Goal: Information Seeking & Learning: Learn about a topic

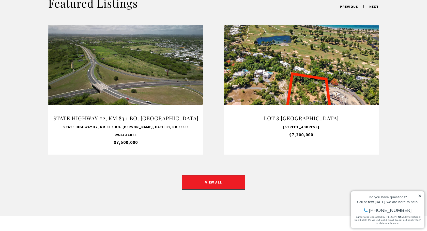
scroll to position [489, 0]
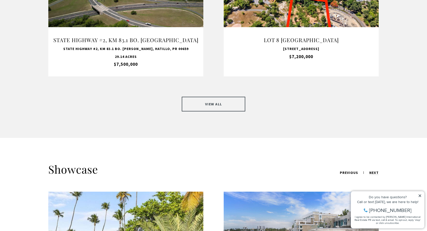
click at [214, 98] on link "VIEW ALL" at bounding box center [214, 104] width 64 height 15
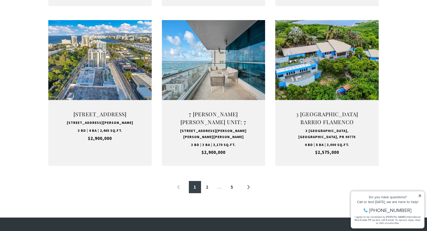
scroll to position [547, 0]
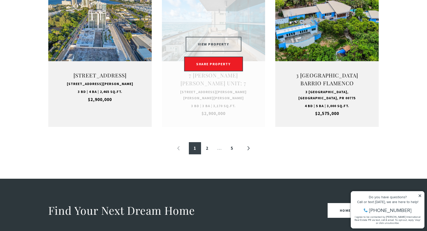
click at [217, 45] on button "VIEW PROPERTY" at bounding box center [214, 44] width 56 height 15
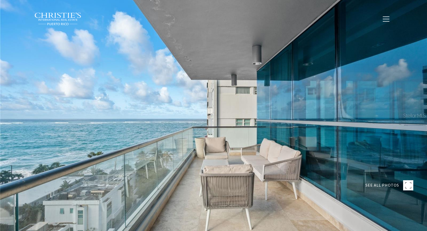
type input "**********"
type input "********"
type input "***"
type input "**********"
type input "**"
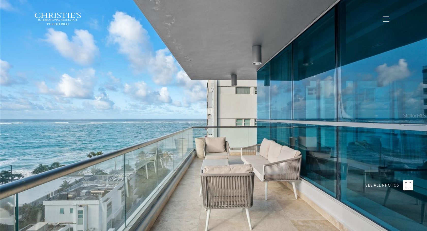
type input "**********"
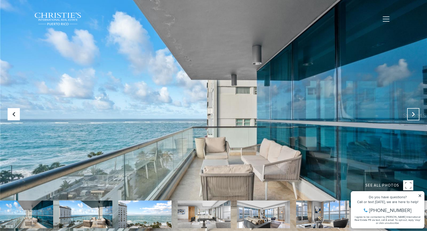
click at [413, 113] on icon "Next Slide" at bounding box center [413, 114] width 5 height 5
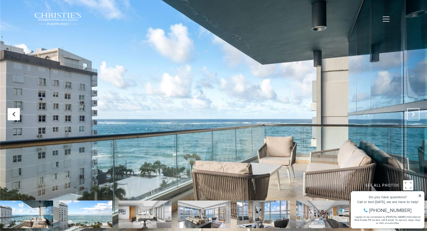
click at [413, 113] on icon "Next Slide" at bounding box center [413, 114] width 5 height 5
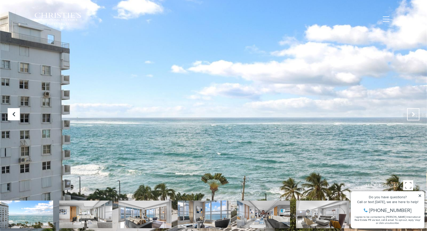
click at [413, 113] on icon "Next Slide" at bounding box center [413, 114] width 5 height 5
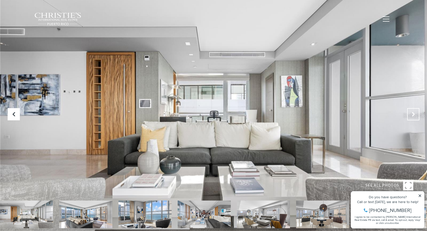
click at [413, 113] on icon "Next Slide" at bounding box center [413, 114] width 5 height 5
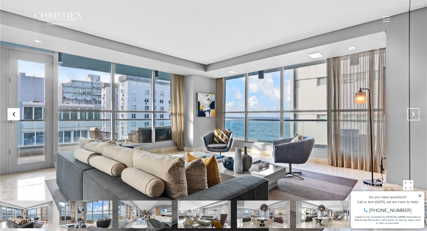
click at [413, 113] on icon "Next Slide" at bounding box center [413, 114] width 5 height 5
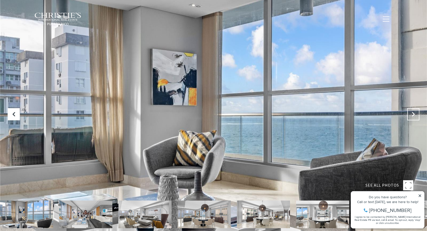
click at [413, 113] on icon "Next Slide" at bounding box center [413, 114] width 5 height 5
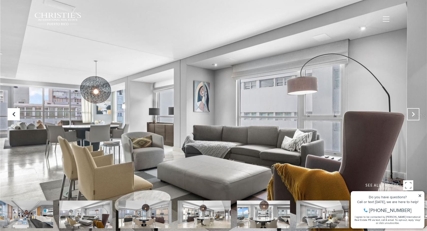
click at [413, 113] on icon "Next Slide" at bounding box center [413, 114] width 5 height 5
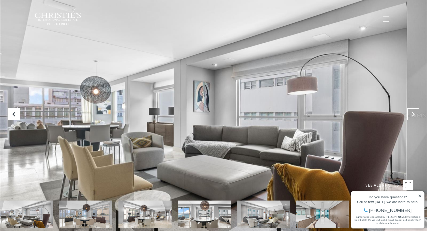
click at [413, 113] on icon "Next Slide" at bounding box center [413, 114] width 5 height 5
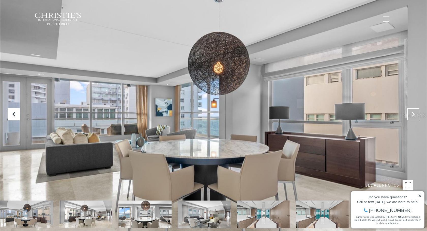
click at [413, 113] on icon "Next Slide" at bounding box center [413, 114] width 5 height 5
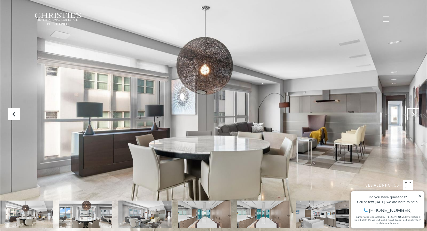
click at [413, 113] on icon "Next Slide" at bounding box center [413, 114] width 5 height 5
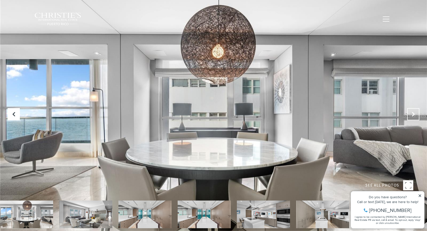
click at [413, 113] on icon "Next Slide" at bounding box center [413, 114] width 5 height 5
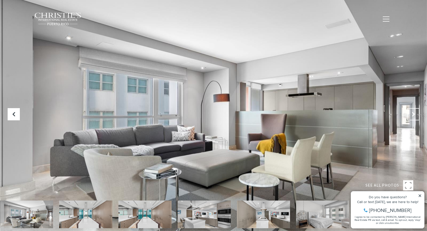
click at [413, 113] on icon "Next Slide" at bounding box center [413, 114] width 5 height 5
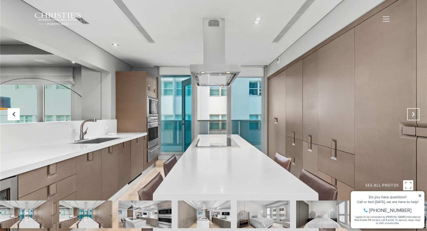
click at [413, 113] on icon "Next Slide" at bounding box center [413, 114] width 5 height 5
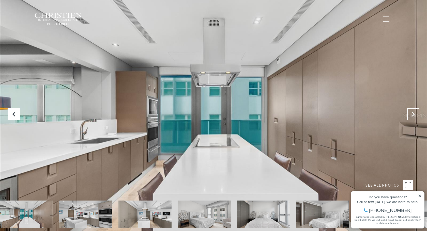
click at [413, 113] on icon "Next Slide" at bounding box center [413, 114] width 5 height 5
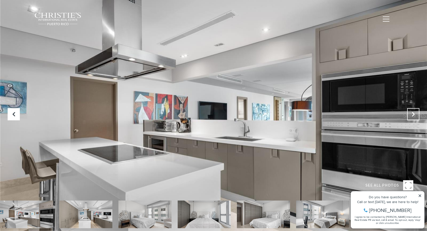
click at [413, 113] on icon "Next Slide" at bounding box center [413, 114] width 5 height 5
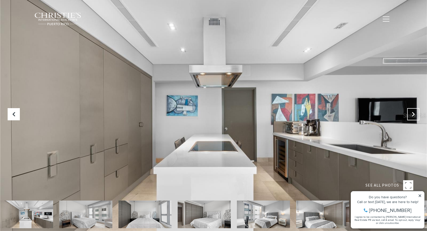
click at [413, 113] on icon "Next Slide" at bounding box center [413, 114] width 5 height 5
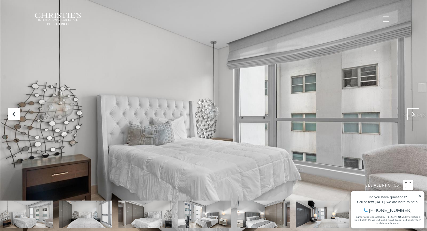
click at [413, 113] on icon "Next Slide" at bounding box center [413, 114] width 5 height 5
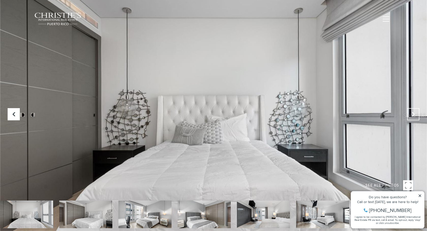
click at [413, 113] on icon "Next Slide" at bounding box center [413, 114] width 5 height 5
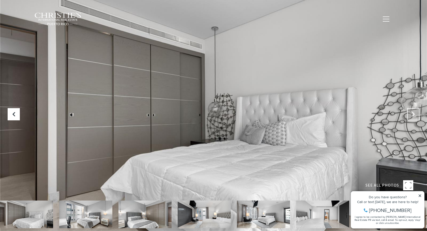
click at [413, 113] on icon "Next Slide" at bounding box center [413, 114] width 5 height 5
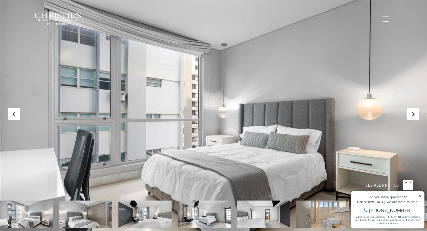
click at [420, 195] on icon at bounding box center [420, 196] width 4 height 4
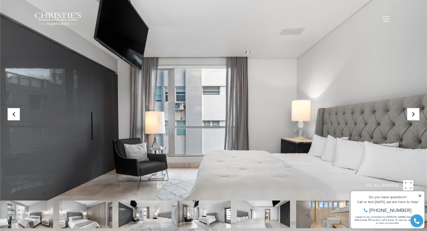
click at [226, 96] on div at bounding box center [213, 115] width 427 height 231
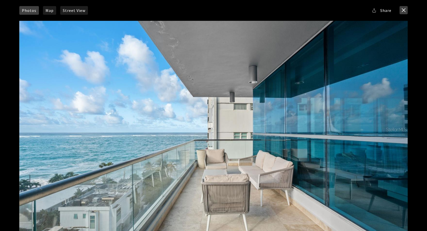
click at [405, 10] on button "close modal" at bounding box center [404, 10] width 8 height 8
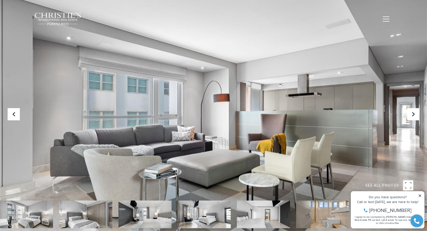
click at [420, 196] on icon at bounding box center [420, 196] width 3 height 3
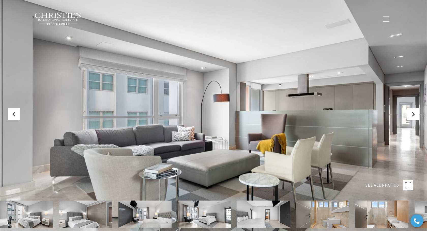
click at [11, 46] on div at bounding box center [213, 115] width 427 height 231
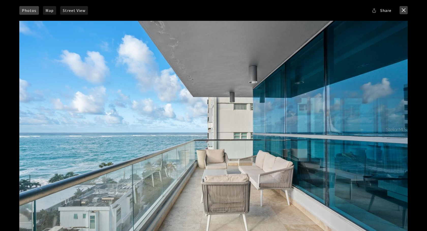
click at [403, 11] on button "close modal" at bounding box center [404, 10] width 8 height 8
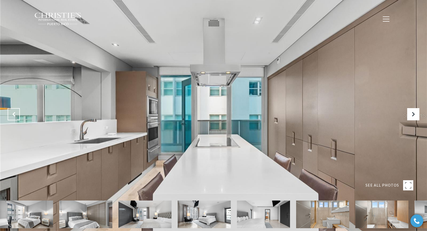
click at [14, 114] on icon "Previous Slide" at bounding box center [13, 114] width 5 height 5
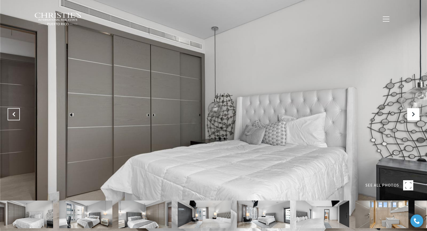
click at [14, 114] on icon "Previous Slide" at bounding box center [13, 114] width 5 height 5
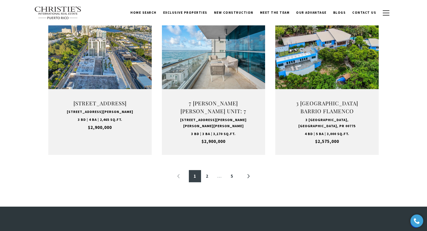
scroll to position [501, 0]
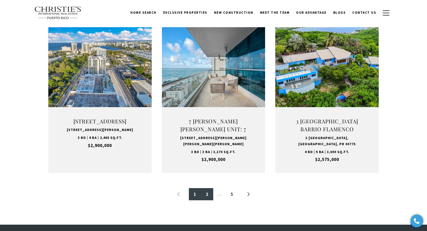
click at [207, 195] on link "2" at bounding box center [207, 194] width 12 height 12
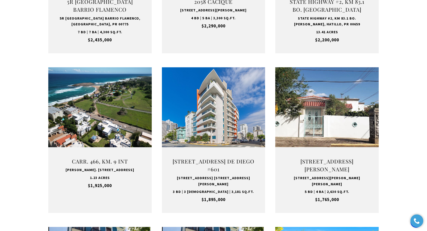
scroll to position [339, 0]
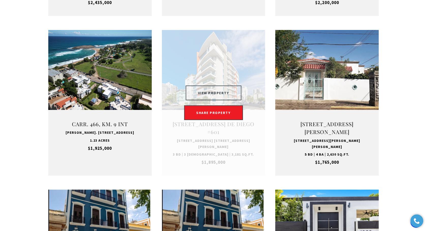
click at [232, 86] on button "VIEW PROPERTY" at bounding box center [214, 93] width 56 height 15
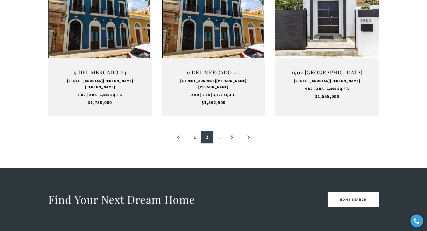
scroll to position [573, 0]
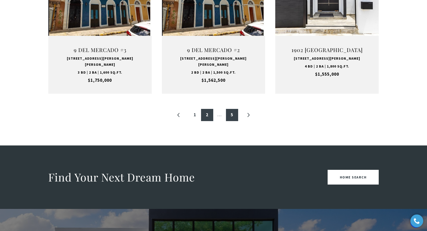
click at [233, 109] on link "5" at bounding box center [232, 115] width 12 height 12
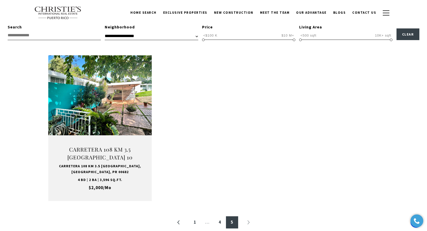
scroll to position [153, 0]
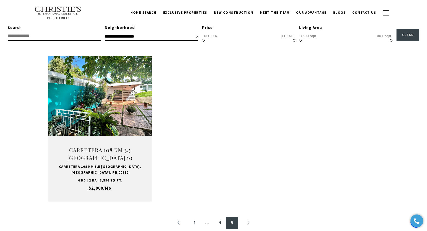
click at [209, 224] on li "…" at bounding box center [207, 223] width 13 height 12
click at [216, 223] on link "4" at bounding box center [220, 223] width 12 height 12
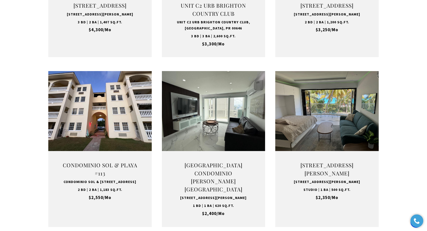
scroll to position [541, 0]
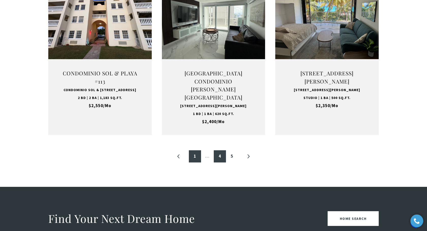
click at [197, 163] on link "1" at bounding box center [195, 157] width 12 height 12
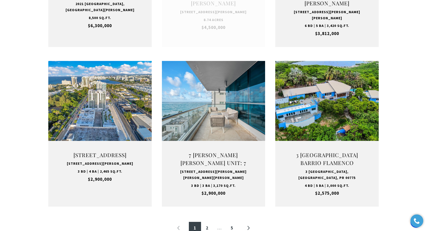
scroll to position [543, 0]
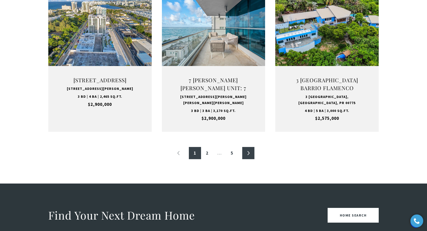
click at [248, 152] on link "»" at bounding box center [248, 153] width 12 height 12
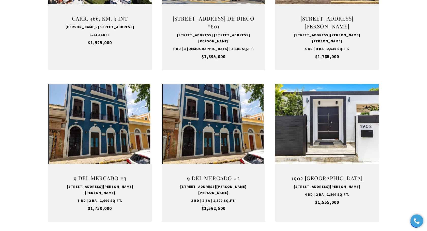
scroll to position [451, 0]
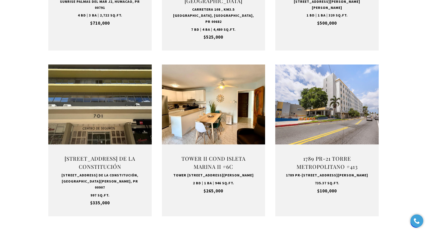
scroll to position [488, 0]
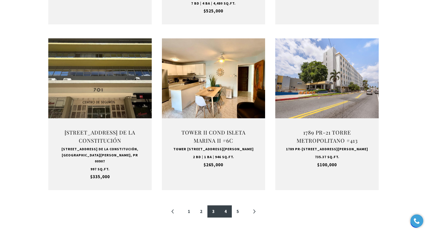
click at [226, 209] on link "4" at bounding box center [226, 212] width 12 height 12
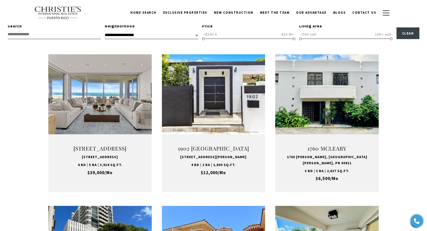
scroll to position [153, 0]
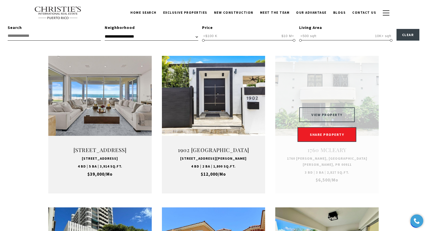
click at [333, 121] on button "VIEW PROPERTY" at bounding box center [327, 115] width 56 height 15
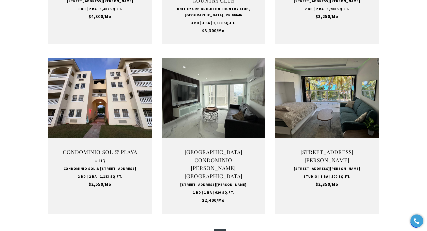
scroll to position [466, 0]
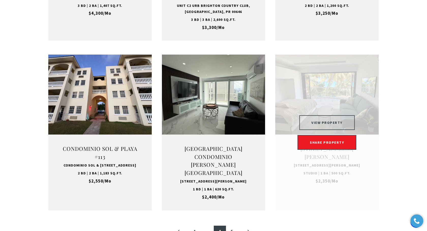
click at [342, 128] on button "VIEW PROPERTY" at bounding box center [327, 122] width 56 height 15
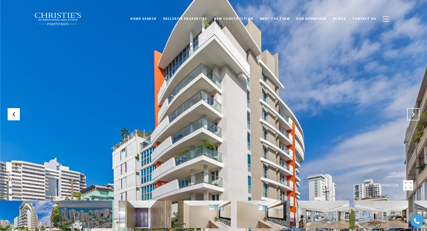
click at [414, 116] on icon "Next Slide" at bounding box center [413, 114] width 5 height 5
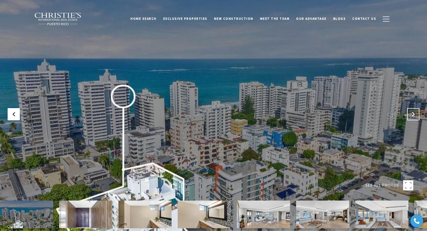
click at [414, 116] on icon "Next Slide" at bounding box center [413, 114] width 5 height 5
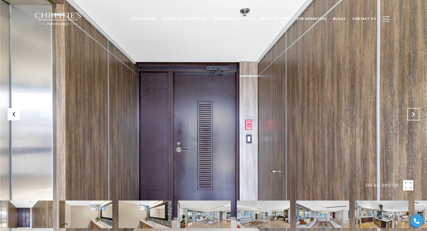
click at [414, 116] on icon "Next Slide" at bounding box center [413, 114] width 5 height 5
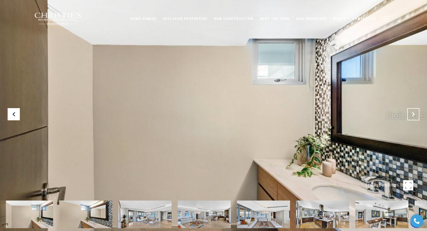
click at [414, 116] on icon "Next Slide" at bounding box center [413, 114] width 5 height 5
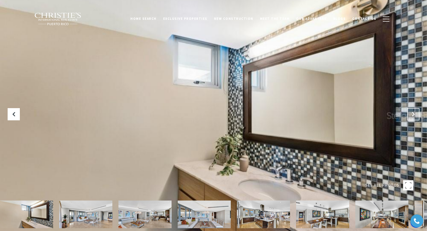
click at [414, 116] on icon "Next Slide" at bounding box center [413, 114] width 5 height 5
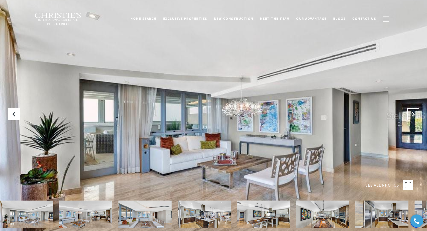
click at [414, 116] on icon "Next Slide" at bounding box center [413, 114] width 5 height 5
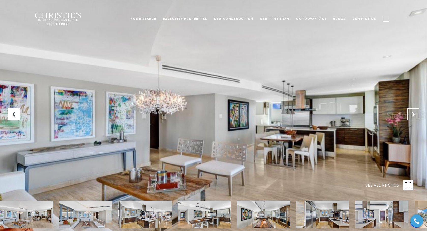
click at [414, 116] on icon "Next Slide" at bounding box center [413, 114] width 5 height 5
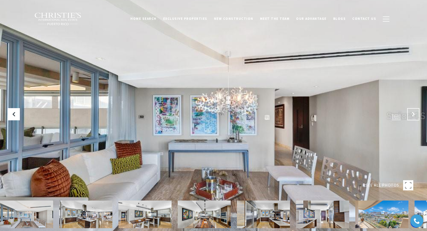
click at [414, 116] on icon "Next Slide" at bounding box center [413, 114] width 5 height 5
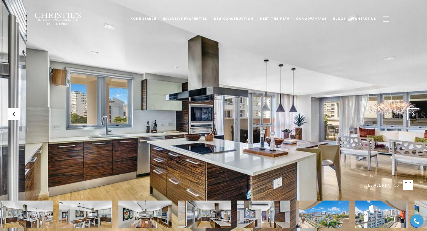
click at [414, 116] on icon "Next Slide" at bounding box center [413, 114] width 5 height 5
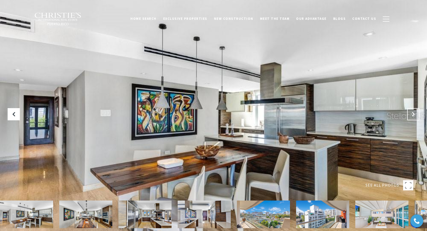
click at [414, 116] on icon "Next Slide" at bounding box center [413, 114] width 5 height 5
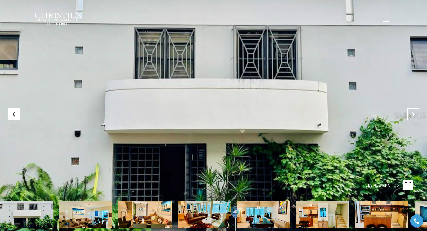
click at [414, 111] on button at bounding box center [414, 114] width 12 height 12
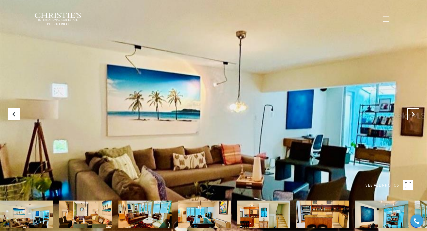
click at [414, 111] on button "Next Slide" at bounding box center [414, 114] width 12 height 12
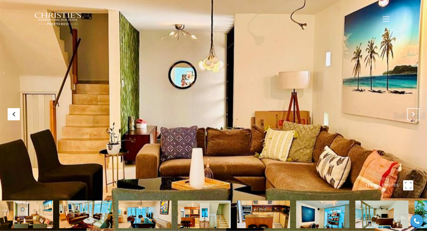
click at [414, 111] on button "Next Slide" at bounding box center [414, 114] width 12 height 12
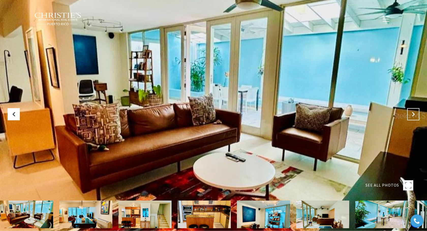
click at [414, 111] on button "Next Slide" at bounding box center [414, 114] width 12 height 12
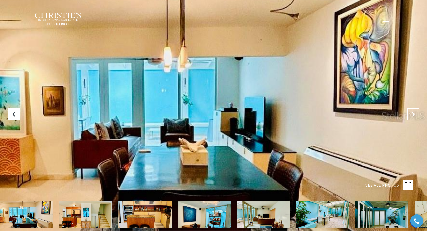
click at [414, 111] on button "Next Slide" at bounding box center [414, 114] width 12 height 12
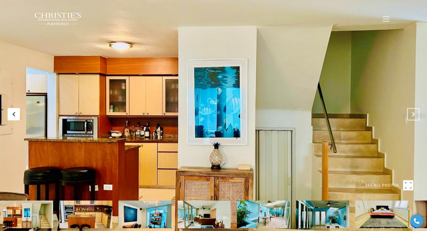
click at [414, 111] on button "Next Slide" at bounding box center [414, 114] width 12 height 12
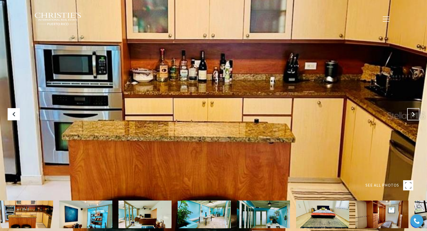
click at [414, 111] on button "Next Slide" at bounding box center [414, 114] width 12 height 12
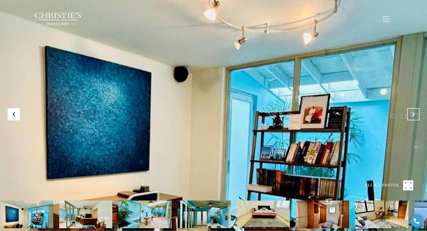
click at [414, 111] on button "Next Slide" at bounding box center [414, 114] width 12 height 12
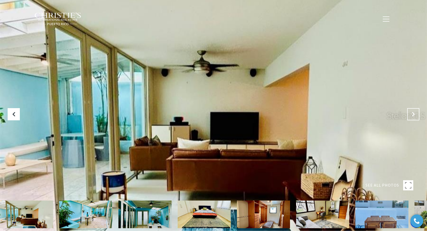
click at [414, 111] on button "Next Slide" at bounding box center [414, 114] width 12 height 12
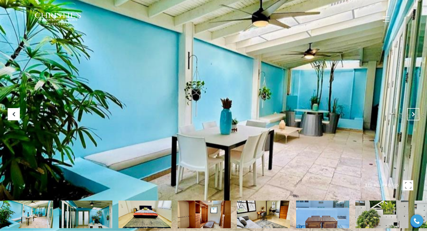
click at [414, 111] on button "Next Slide" at bounding box center [414, 114] width 12 height 12
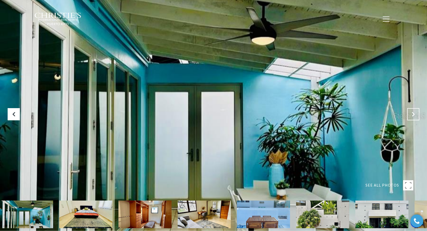
click at [414, 111] on button "Next Slide" at bounding box center [414, 114] width 12 height 12
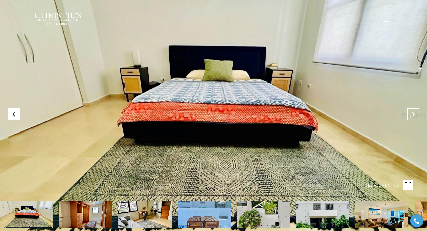
click at [414, 111] on button "Next Slide" at bounding box center [414, 114] width 12 height 12
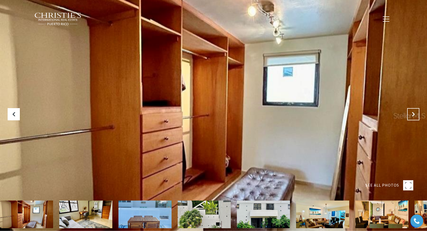
click at [414, 111] on button "Next Slide" at bounding box center [414, 114] width 12 height 12
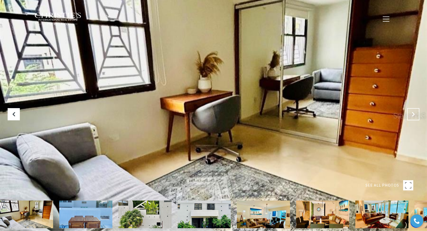
click at [414, 111] on button "Next Slide" at bounding box center [414, 114] width 12 height 12
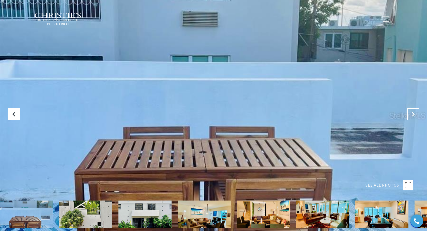
click at [414, 111] on button "Next Slide" at bounding box center [414, 114] width 12 height 12
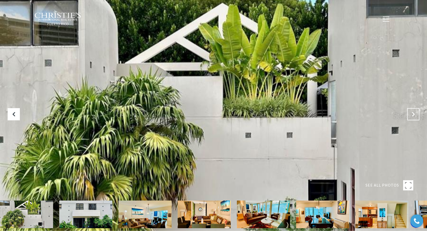
click at [414, 111] on button "Next Slide" at bounding box center [414, 114] width 12 height 12
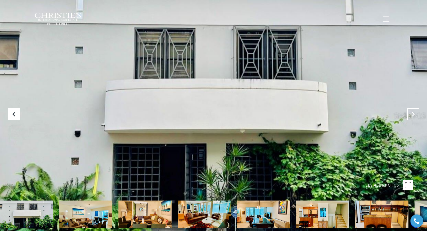
click at [414, 111] on button "Next Slide" at bounding box center [414, 114] width 12 height 12
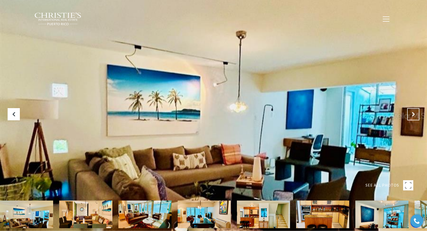
click at [414, 111] on button "Next Slide" at bounding box center [414, 114] width 12 height 12
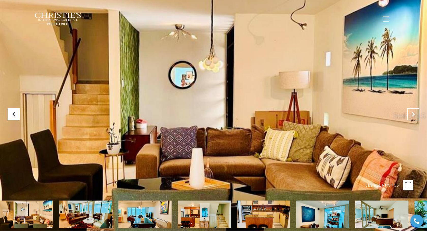
click at [414, 111] on button "Next Slide" at bounding box center [414, 114] width 12 height 12
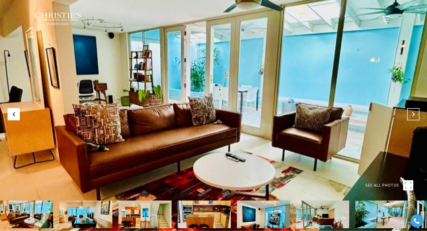
click at [414, 111] on button "Next Slide" at bounding box center [414, 114] width 12 height 12
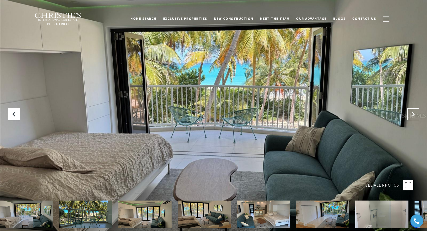
click at [414, 115] on icon "Next Slide" at bounding box center [413, 114] width 5 height 5
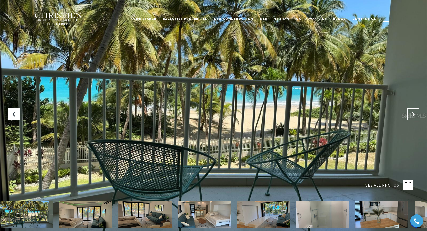
click at [414, 115] on icon "Next Slide" at bounding box center [413, 114] width 5 height 5
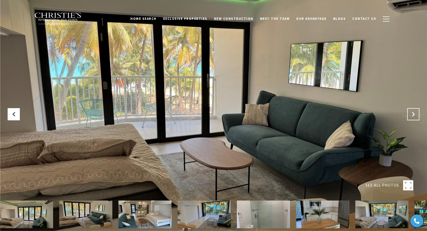
click at [414, 115] on icon "Next Slide" at bounding box center [413, 114] width 5 height 5
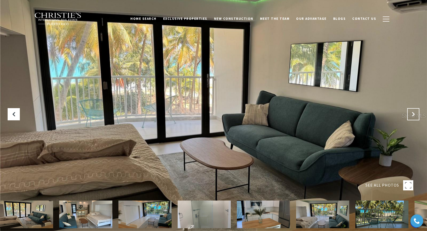
click at [414, 115] on icon "Next Slide" at bounding box center [413, 114] width 5 height 5
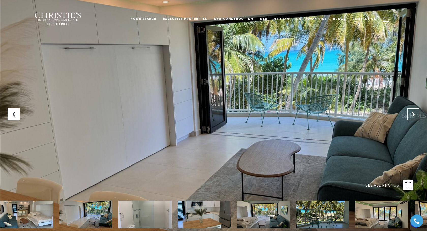
click at [414, 115] on icon "Next Slide" at bounding box center [413, 114] width 5 height 5
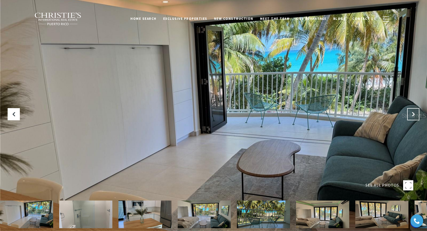
click at [414, 115] on icon "Next Slide" at bounding box center [413, 114] width 5 height 5
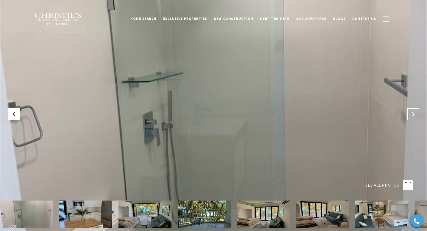
click at [414, 115] on icon "Next Slide" at bounding box center [413, 114] width 5 height 5
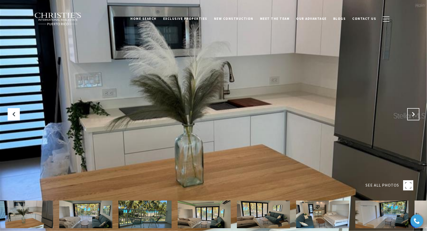
click at [414, 115] on icon "Next Slide" at bounding box center [413, 114] width 5 height 5
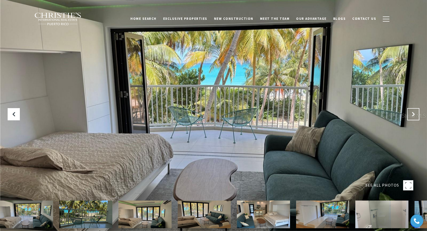
click at [414, 115] on icon "Next Slide" at bounding box center [413, 114] width 5 height 5
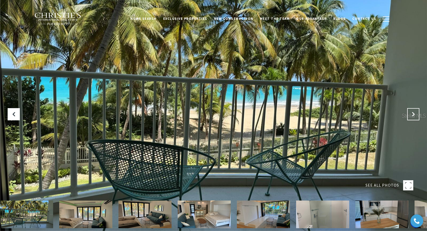
click at [414, 115] on icon "Next Slide" at bounding box center [413, 114] width 5 height 5
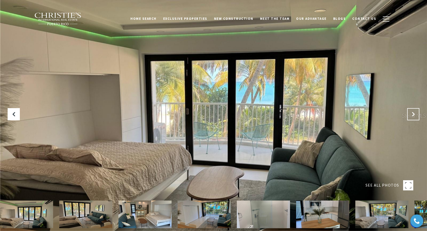
click at [414, 115] on icon "Next Slide" at bounding box center [413, 114] width 5 height 5
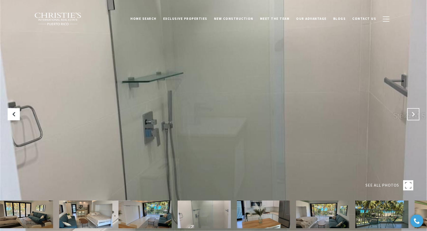
click at [416, 115] on button "Next Slide" at bounding box center [414, 114] width 12 height 12
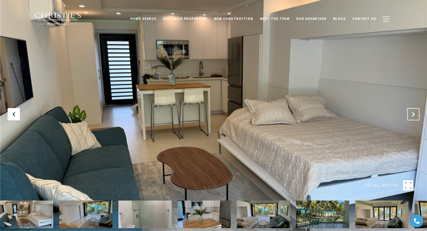
click at [416, 115] on button "Next Slide" at bounding box center [414, 114] width 12 height 12
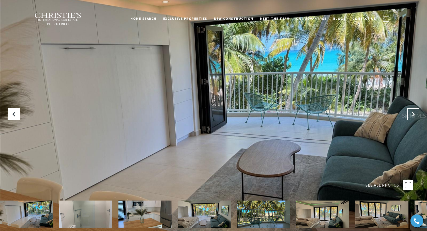
click at [416, 115] on button "Next Slide" at bounding box center [414, 114] width 12 height 12
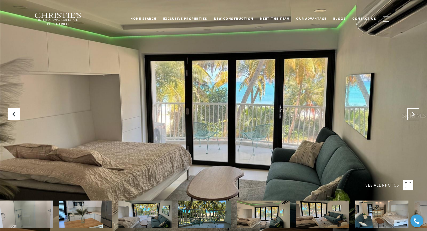
click at [415, 108] on button "Next Slide" at bounding box center [414, 114] width 12 height 12
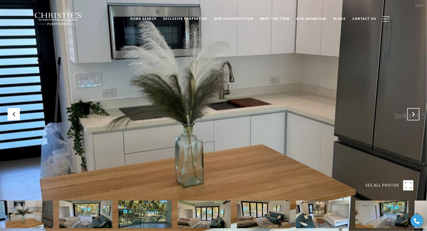
click at [415, 108] on button "Next Slide" at bounding box center [414, 114] width 12 height 12
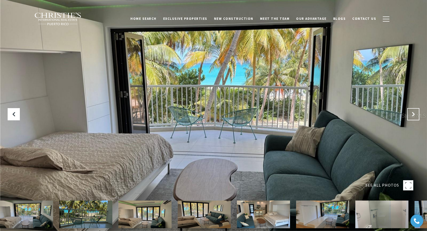
click at [415, 108] on button "Next Slide" at bounding box center [414, 114] width 12 height 12
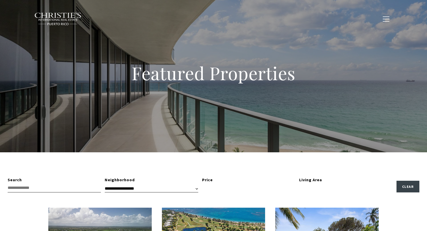
type input "**********"
type input "*********"
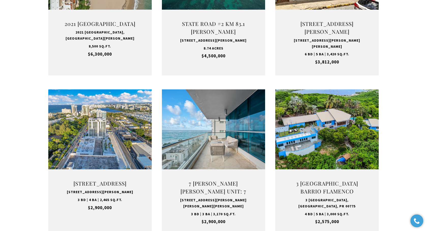
scroll to position [466, 0]
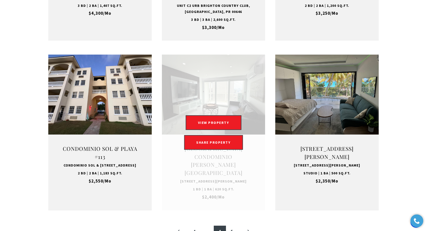
click at [246, 170] on link "Open this option" at bounding box center [214, 133] width 104 height 156
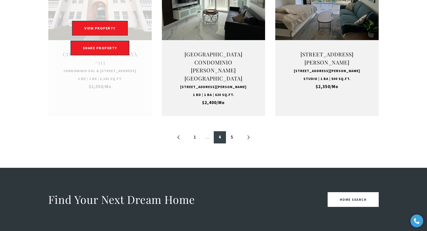
scroll to position [572, 0]
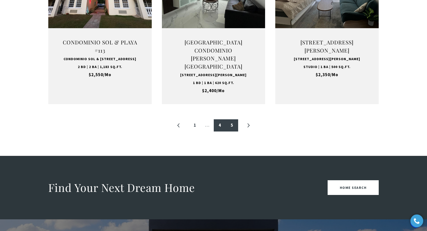
click at [230, 132] on link "5" at bounding box center [232, 126] width 12 height 12
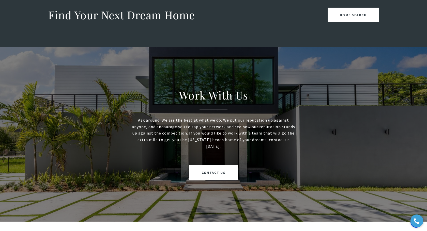
scroll to position [348, 0]
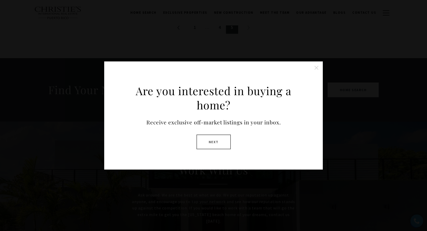
click at [316, 69] on button "Close this option" at bounding box center [317, 68] width 10 height 10
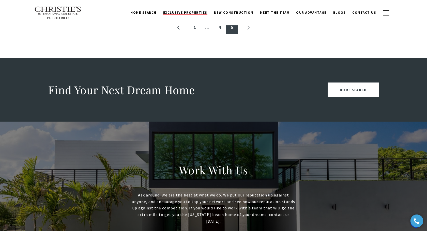
click at [202, 11] on span "Exclusive Properties" at bounding box center [185, 12] width 44 height 4
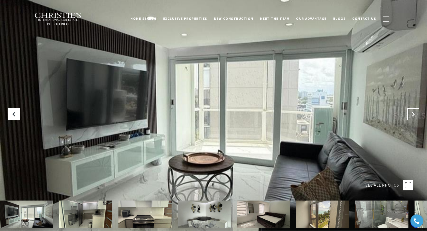
click at [414, 117] on icon at bounding box center [413, 114] width 5 height 5
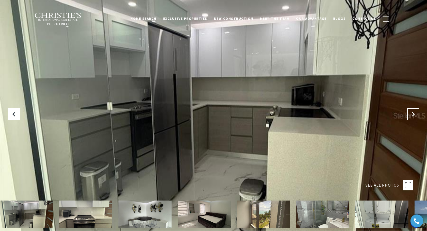
click at [414, 117] on icon "Next Slide" at bounding box center [413, 114] width 5 height 5
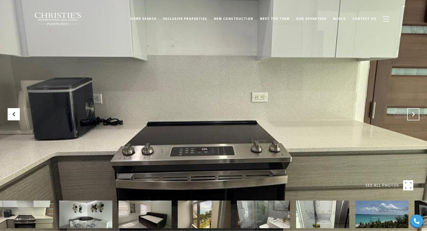
click at [414, 117] on icon "Next Slide" at bounding box center [413, 114] width 5 height 5
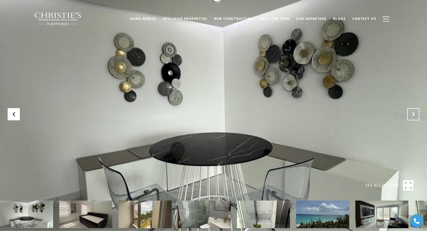
click at [414, 117] on icon "Next Slide" at bounding box center [413, 114] width 5 height 5
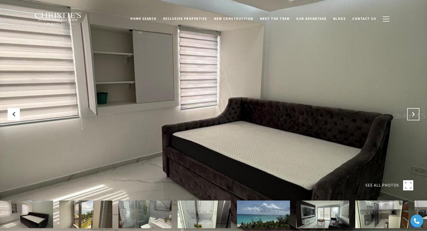
click at [414, 117] on icon "Next Slide" at bounding box center [413, 114] width 5 height 5
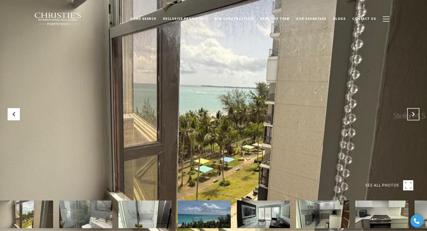
click at [414, 117] on icon "Next Slide" at bounding box center [413, 114] width 5 height 5
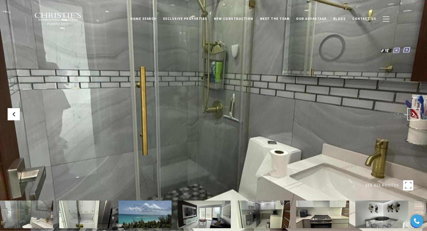
click at [414, 117] on icon "Next Slide" at bounding box center [413, 114] width 5 height 5
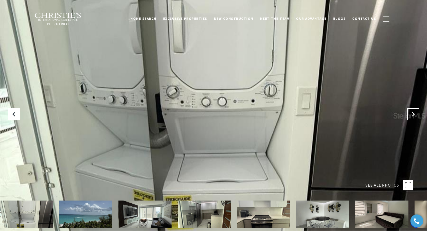
click at [414, 117] on icon "Next Slide" at bounding box center [413, 114] width 5 height 5
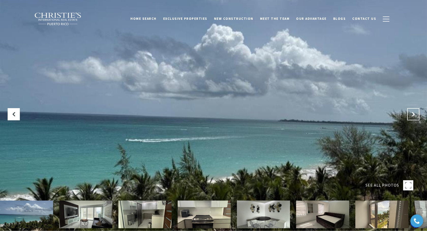
click at [414, 117] on icon "Next Slide" at bounding box center [413, 114] width 5 height 5
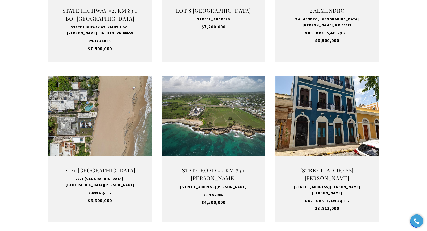
scroll to position [324, 0]
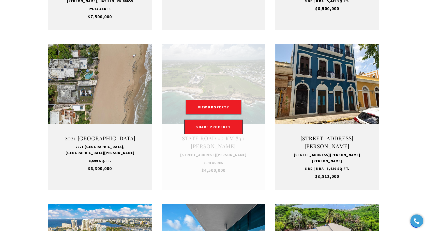
click at [224, 153] on link "Open this option" at bounding box center [214, 117] width 104 height 146
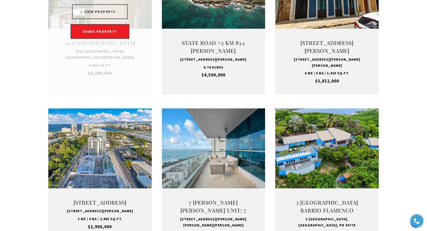
scroll to position [541, 0]
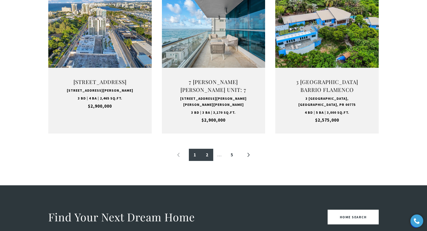
click at [206, 154] on link "2" at bounding box center [207, 155] width 12 height 12
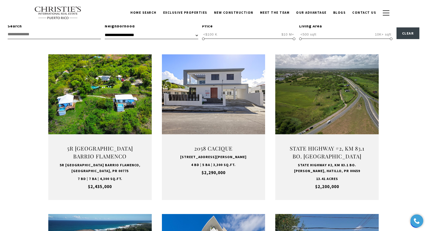
scroll to position [153, 0]
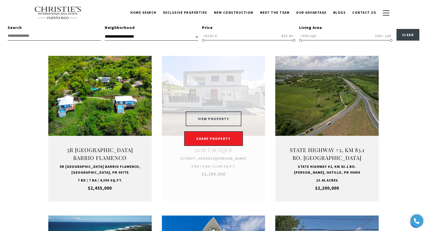
click at [236, 121] on button "VIEW PROPERTY" at bounding box center [214, 119] width 56 height 15
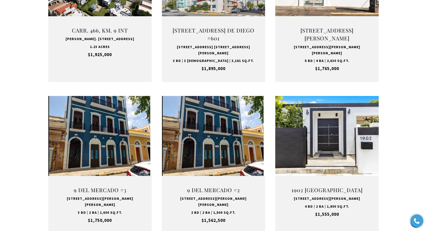
scroll to position [444, 0]
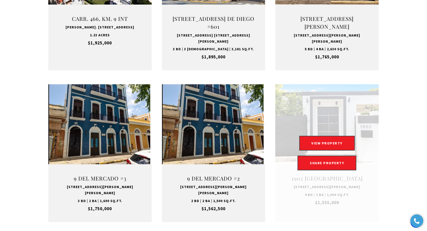
click at [358, 177] on link "Open this option" at bounding box center [327, 153] width 104 height 138
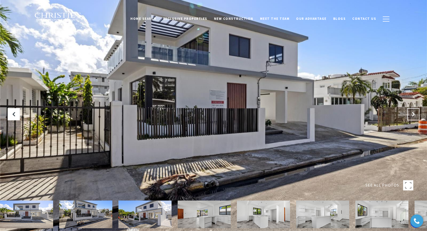
click at [413, 117] on icon "Next Slide" at bounding box center [413, 114] width 5 height 5
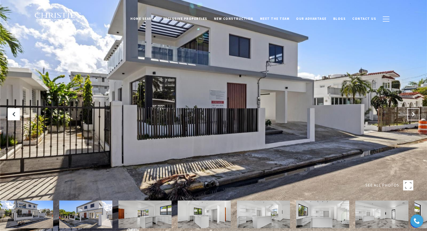
click at [413, 117] on icon "Next Slide" at bounding box center [413, 114] width 5 height 5
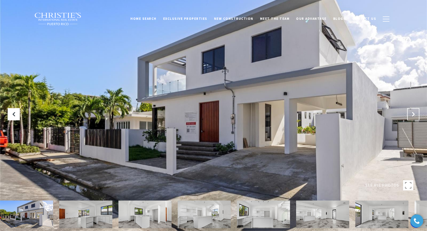
click at [413, 117] on icon "Next Slide" at bounding box center [413, 114] width 5 height 5
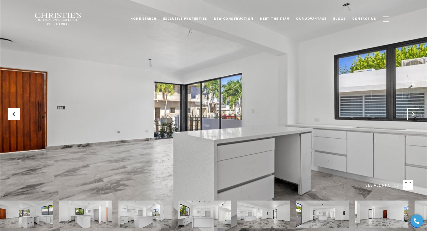
click at [413, 117] on icon "Next Slide" at bounding box center [413, 114] width 5 height 5
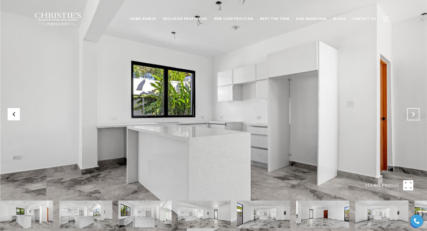
click at [413, 117] on icon "Next Slide" at bounding box center [413, 114] width 5 height 5
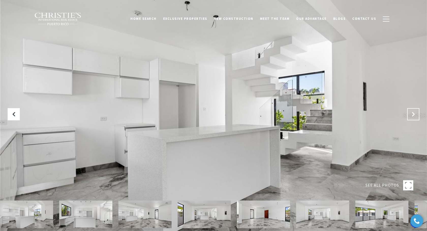
click at [413, 117] on icon "Next Slide" at bounding box center [413, 114] width 5 height 5
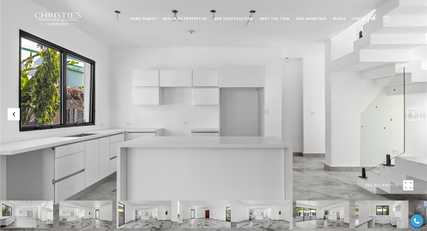
click at [413, 117] on icon "Next Slide" at bounding box center [413, 114] width 5 height 5
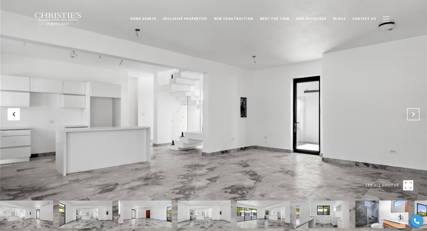
click at [413, 117] on icon "Next Slide" at bounding box center [413, 114] width 5 height 5
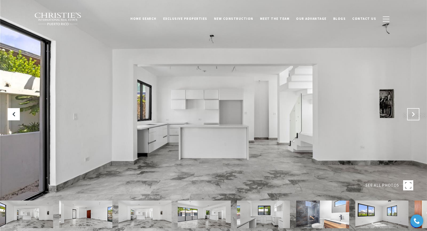
click at [413, 117] on icon "Next Slide" at bounding box center [413, 114] width 5 height 5
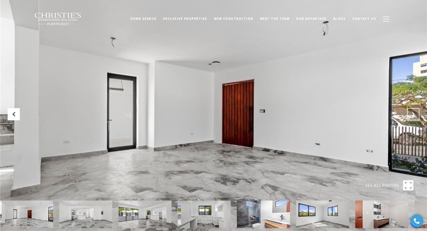
click at [413, 117] on icon "Next Slide" at bounding box center [413, 114] width 5 height 5
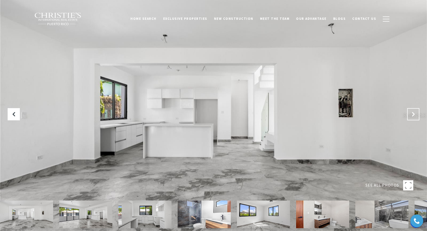
click at [413, 117] on icon "Next Slide" at bounding box center [413, 114] width 5 height 5
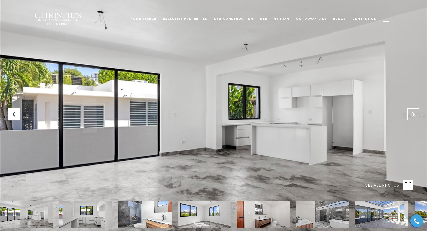
click at [413, 117] on icon "Next Slide" at bounding box center [413, 114] width 5 height 5
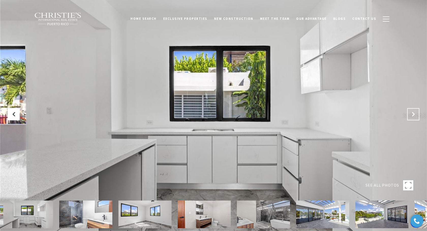
click at [413, 117] on icon "Next Slide" at bounding box center [413, 114] width 5 height 5
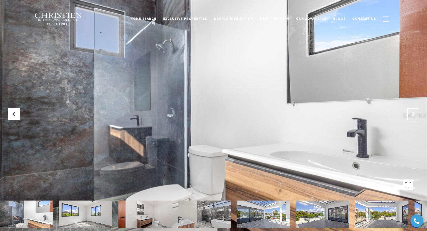
click at [413, 117] on icon "Next Slide" at bounding box center [413, 114] width 5 height 5
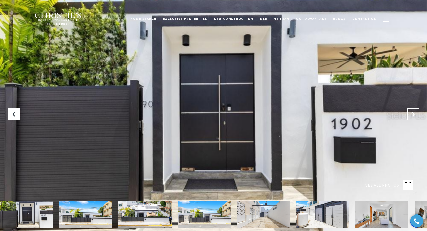
click at [412, 115] on icon "Next Slide" at bounding box center [413, 114] width 5 height 5
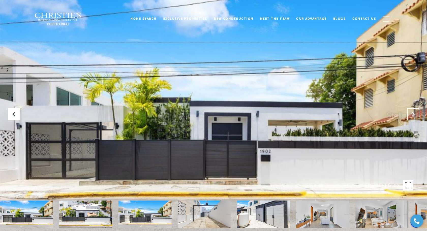
click at [412, 115] on icon "Next Slide" at bounding box center [413, 114] width 5 height 5
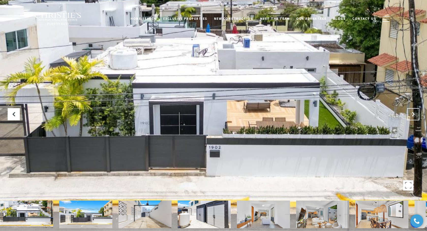
click at [412, 115] on icon "Next Slide" at bounding box center [413, 114] width 5 height 5
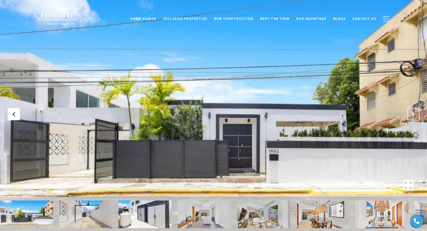
click at [412, 115] on icon "Next Slide" at bounding box center [413, 114] width 5 height 5
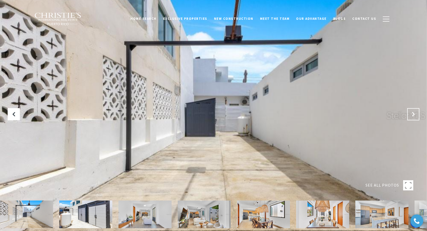
click at [412, 115] on icon "Next Slide" at bounding box center [413, 114] width 5 height 5
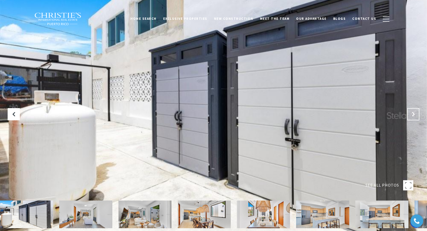
click at [412, 115] on icon "Next Slide" at bounding box center [413, 114] width 5 height 5
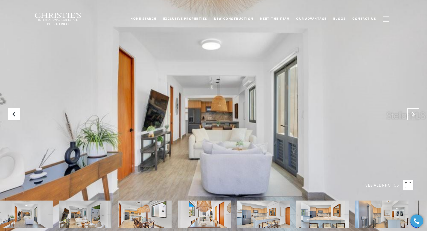
click at [412, 115] on icon "Next Slide" at bounding box center [413, 114] width 5 height 5
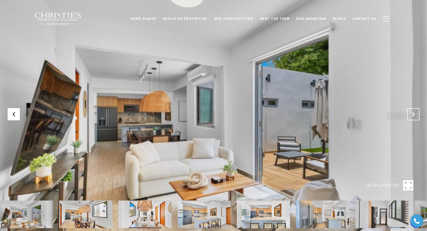
click at [412, 115] on icon "Next Slide" at bounding box center [413, 114] width 5 height 5
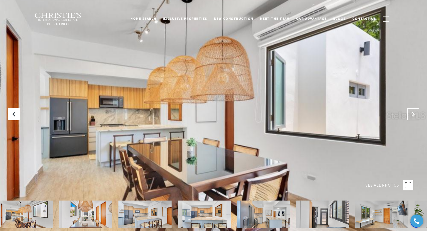
click at [412, 115] on icon "Next Slide" at bounding box center [413, 114] width 5 height 5
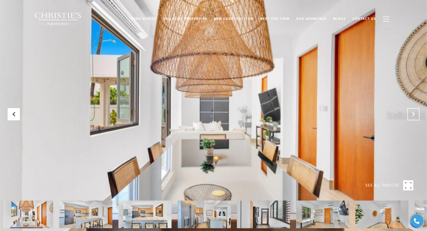
click at [412, 115] on icon "Next Slide" at bounding box center [413, 114] width 5 height 5
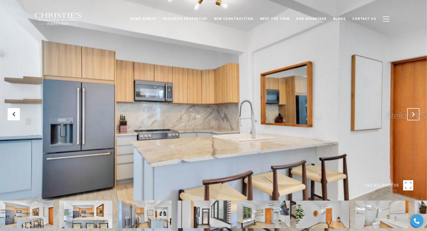
click at [412, 115] on icon "Next Slide" at bounding box center [413, 114] width 5 height 5
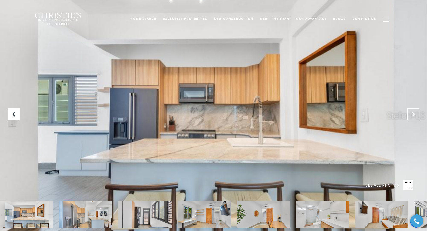
click at [412, 115] on icon "Next Slide" at bounding box center [413, 114] width 5 height 5
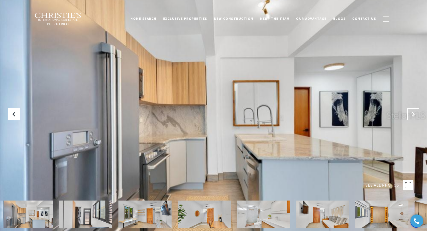
click at [412, 115] on icon "Next Slide" at bounding box center [413, 114] width 5 height 5
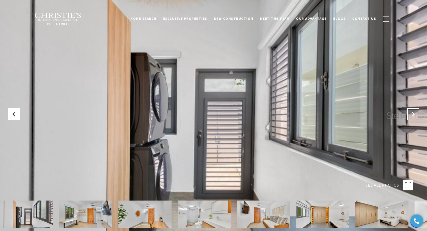
click at [412, 115] on icon "Next Slide" at bounding box center [413, 114] width 5 height 5
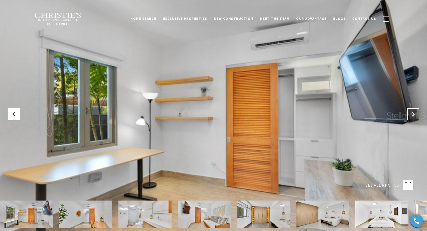
click at [412, 115] on icon "Next Slide" at bounding box center [413, 114] width 5 height 5
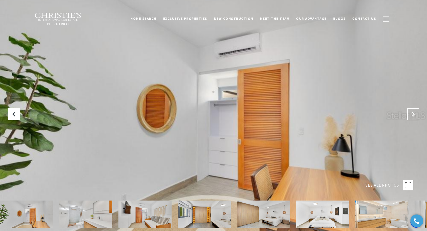
click at [412, 115] on icon "Next Slide" at bounding box center [413, 114] width 5 height 5
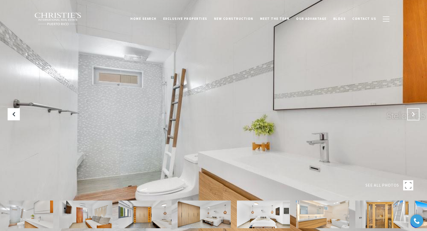
click at [412, 115] on icon "Next Slide" at bounding box center [413, 114] width 5 height 5
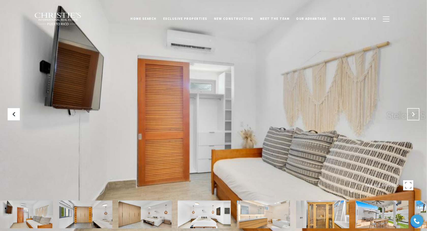
click at [412, 115] on icon "Next Slide" at bounding box center [413, 114] width 5 height 5
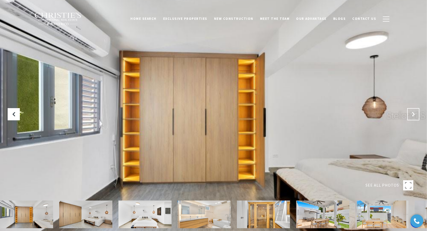
click at [412, 115] on icon "Next Slide" at bounding box center [413, 114] width 5 height 5
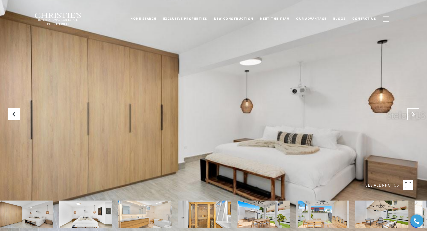
click at [412, 115] on icon "Next Slide" at bounding box center [413, 114] width 5 height 5
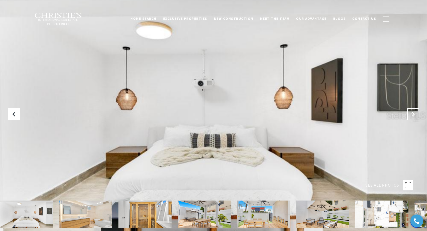
click at [412, 115] on icon "Next Slide" at bounding box center [413, 114] width 5 height 5
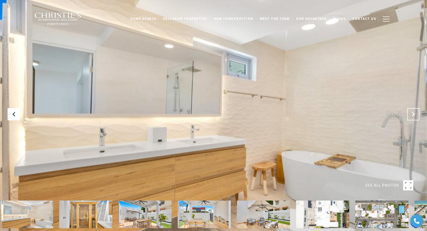
click at [412, 115] on icon "Next Slide" at bounding box center [413, 114] width 5 height 5
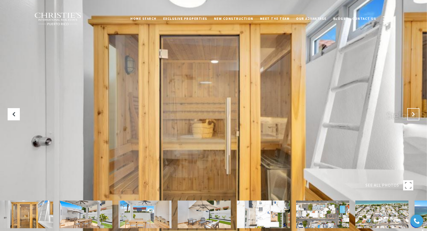
click at [412, 115] on icon "Next Slide" at bounding box center [413, 114] width 5 height 5
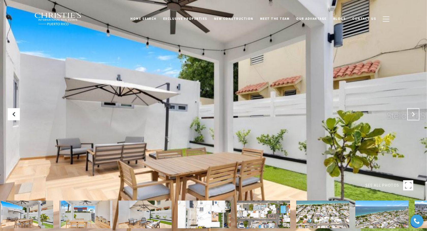
click at [412, 115] on icon "Next Slide" at bounding box center [413, 114] width 5 height 5
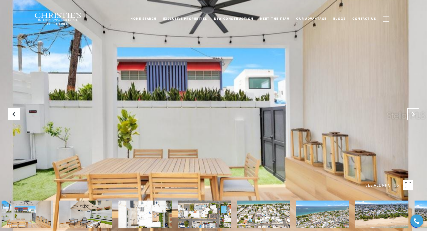
click at [412, 115] on icon "Next Slide" at bounding box center [413, 114] width 5 height 5
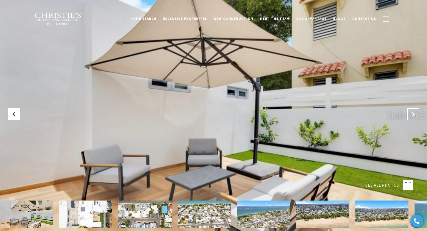
click at [412, 115] on icon "Next Slide" at bounding box center [413, 114] width 5 height 5
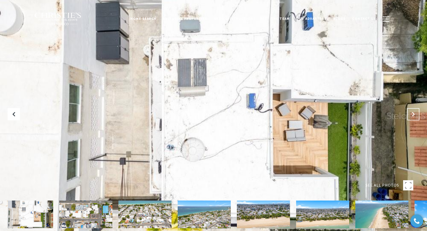
click at [412, 115] on icon "Next Slide" at bounding box center [413, 114] width 5 height 5
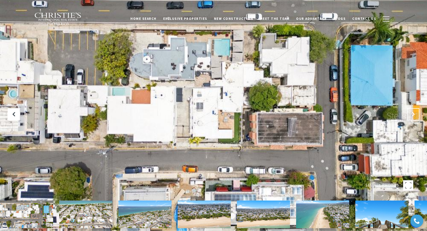
click at [412, 115] on icon "Next Slide" at bounding box center [413, 114] width 5 height 5
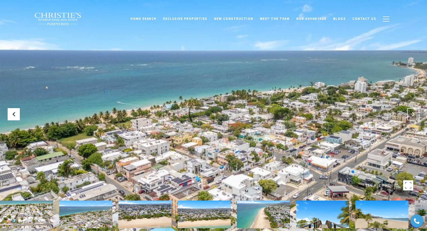
click at [412, 115] on icon "Next Slide" at bounding box center [413, 114] width 5 height 5
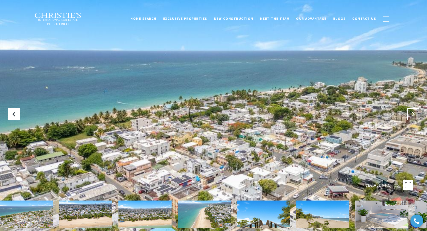
click at [412, 115] on icon "Next Slide" at bounding box center [413, 114] width 5 height 5
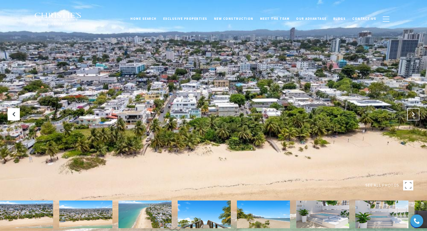
click at [412, 115] on icon "Next Slide" at bounding box center [413, 114] width 5 height 5
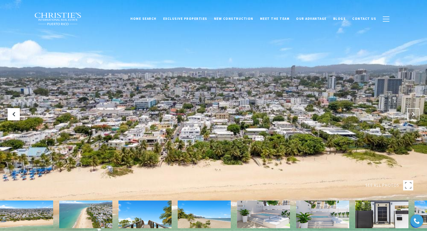
click at [412, 115] on icon "Next Slide" at bounding box center [413, 114] width 5 height 5
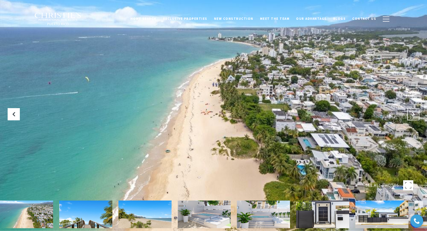
click at [412, 115] on icon "Next Slide" at bounding box center [413, 114] width 5 height 5
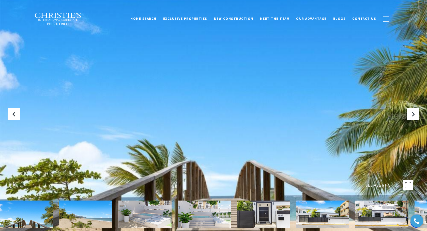
click at [410, 62] on div at bounding box center [213, 115] width 427 height 231
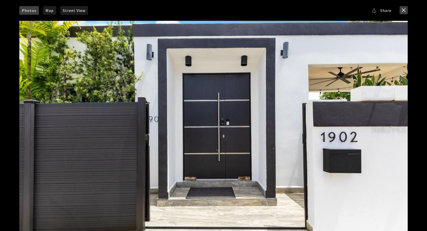
click at [406, 10] on button "close modal" at bounding box center [404, 10] width 8 height 8
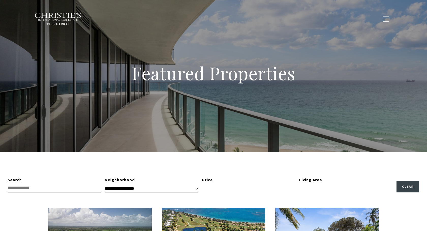
type input "**********"
type input "*********"
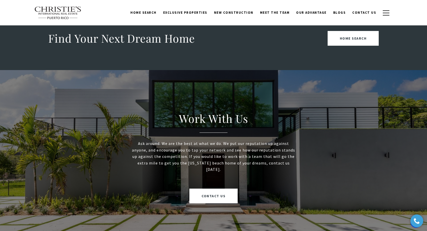
scroll to position [696, 0]
